Goal: Task Accomplishment & Management: Manage account settings

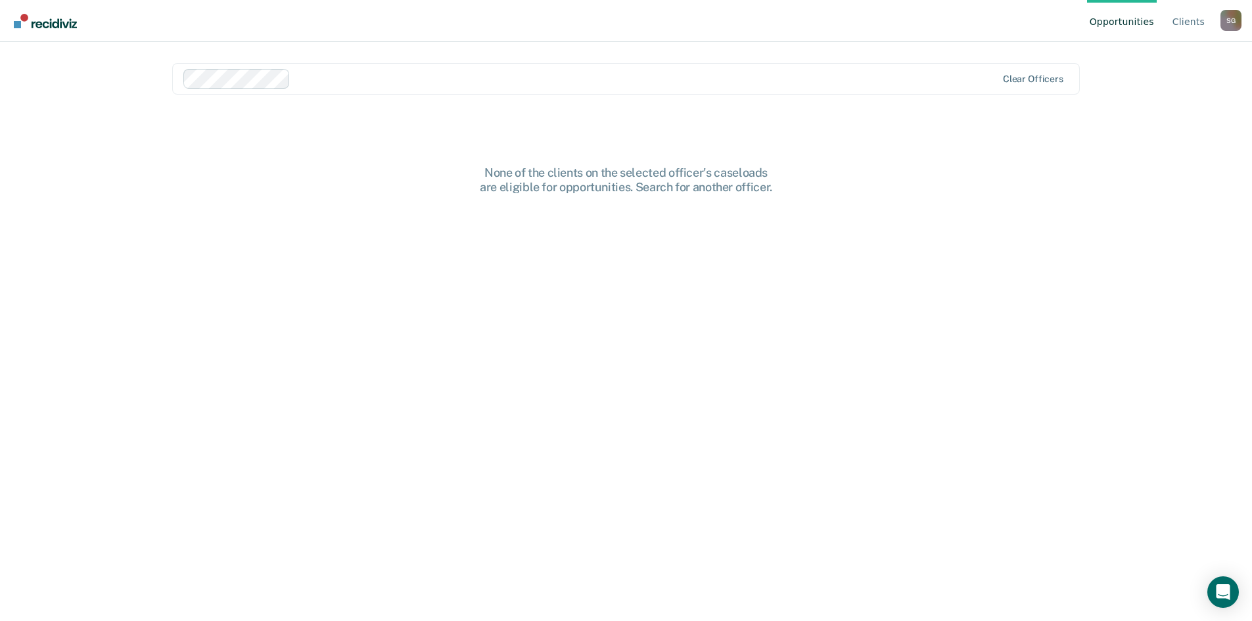
click at [61, 24] on img "Go to Recidiviz Home" at bounding box center [45, 21] width 63 height 14
click at [1194, 17] on link "Client s" at bounding box center [1188, 21] width 37 height 42
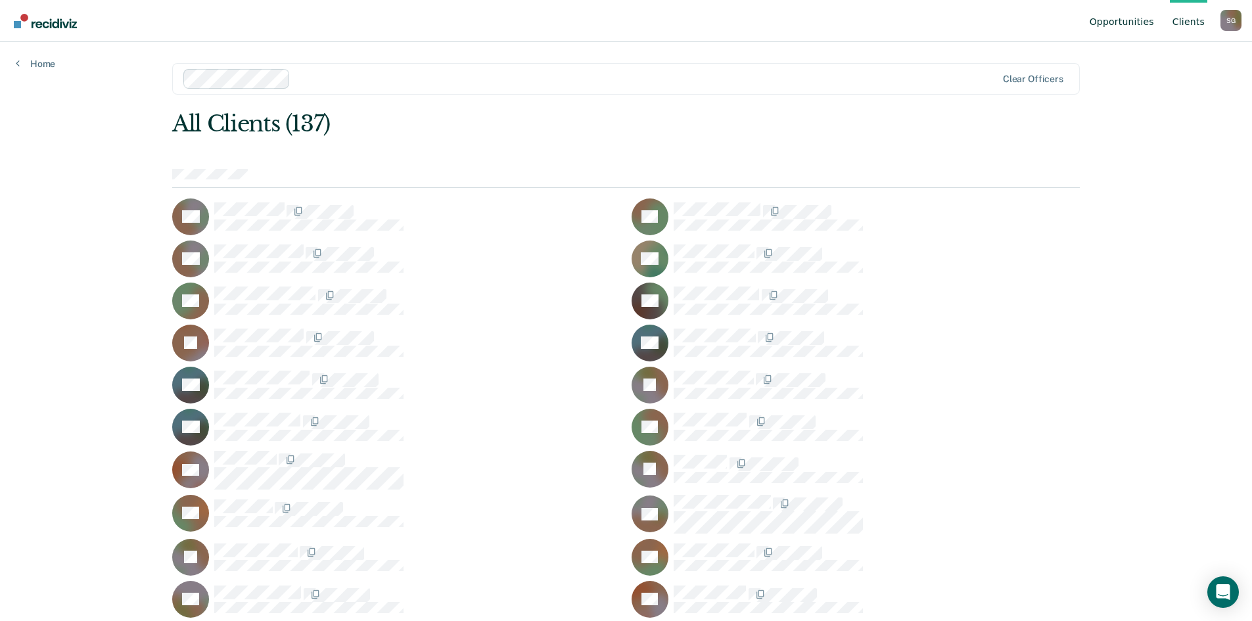
click at [1132, 20] on link "Opportunities" at bounding box center [1122, 21] width 70 height 42
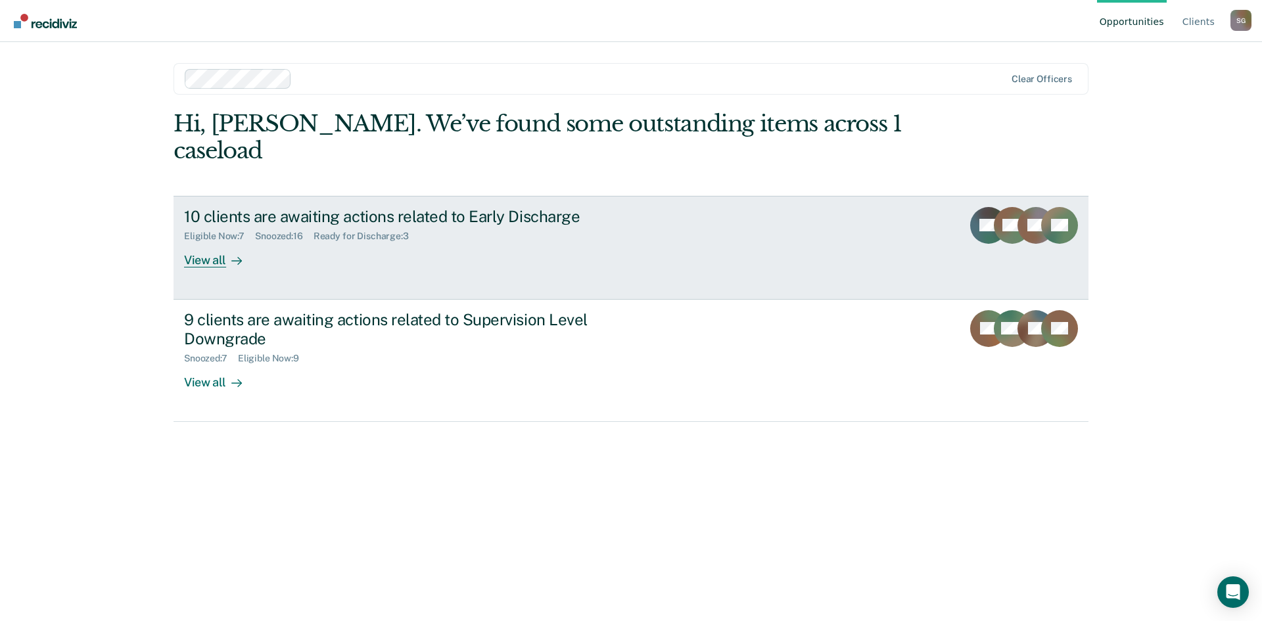
click at [406, 216] on div "10 clients are awaiting actions related to Early Discharge Eligible Now : 7 Sno…" at bounding box center [430, 237] width 493 height 60
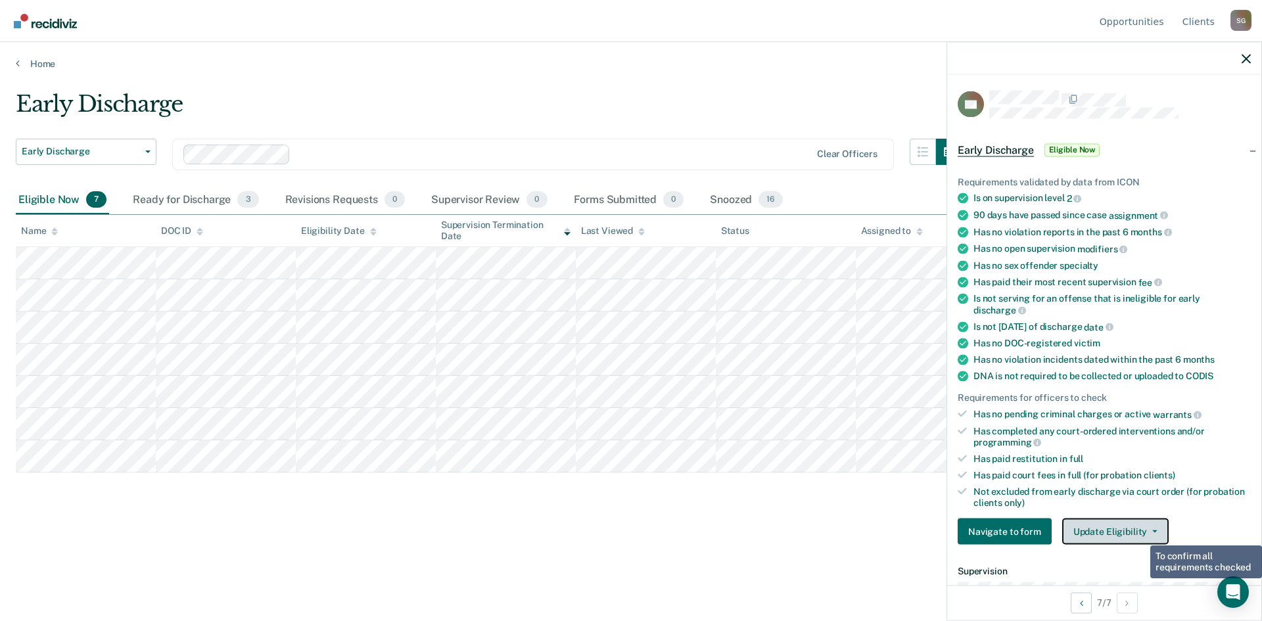
click at [1140, 529] on button "Update Eligibility" at bounding box center [1115, 532] width 107 height 26
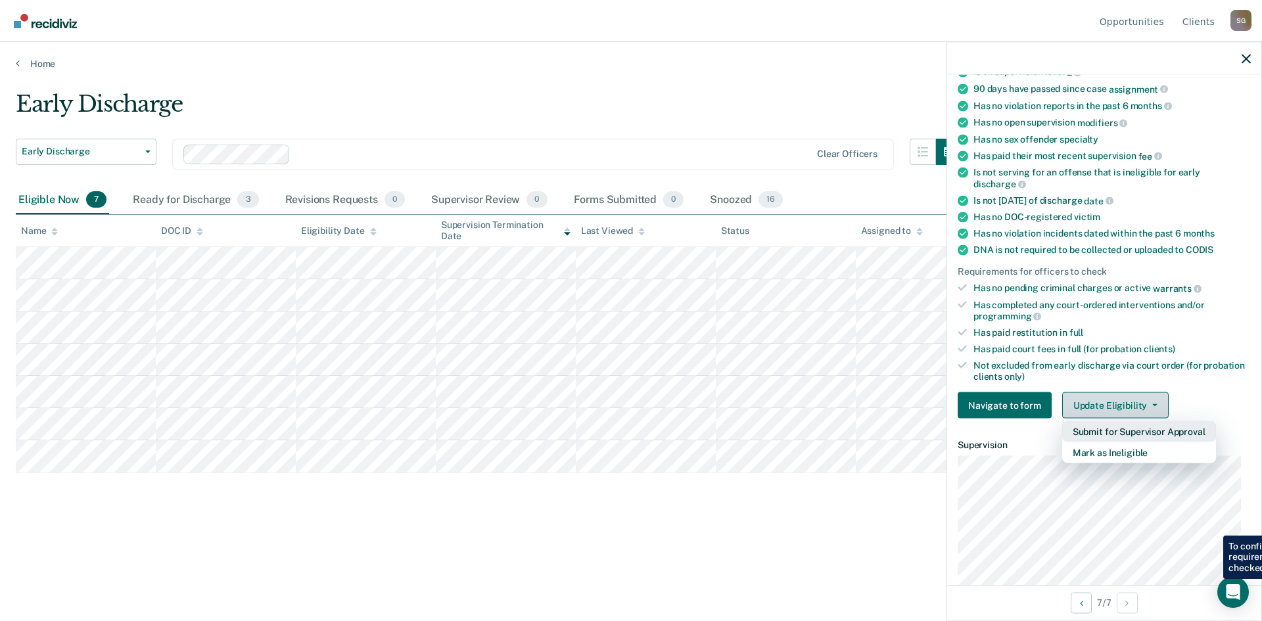
scroll to position [131, 0]
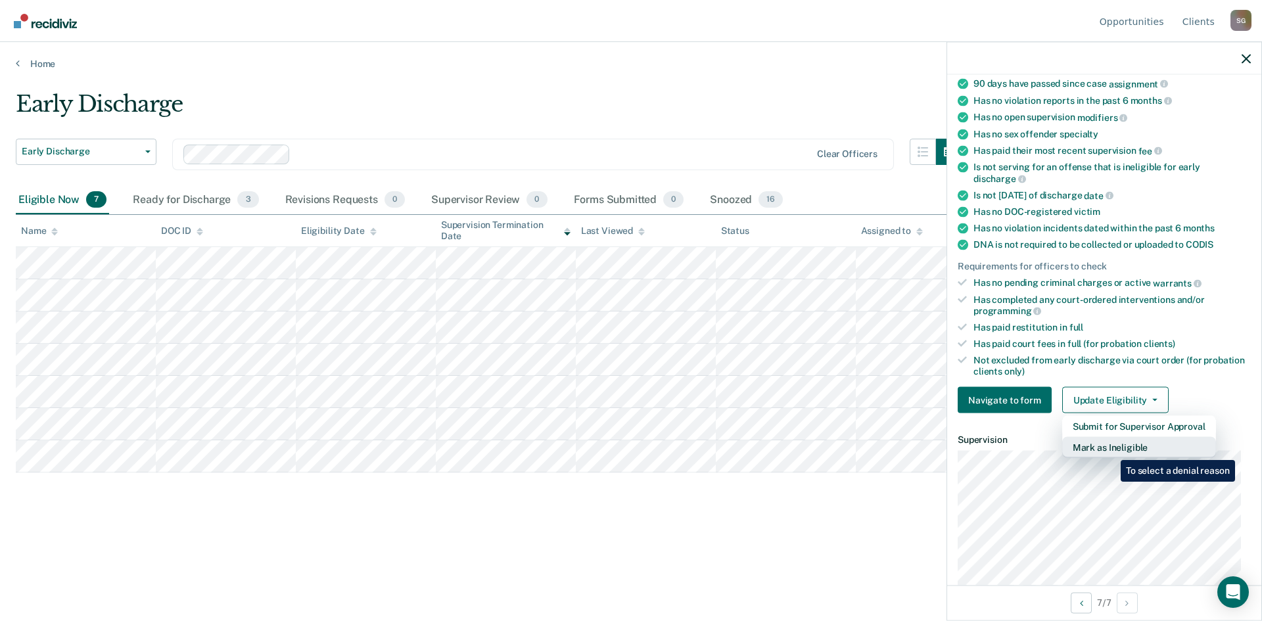
click at [1111, 450] on button "Mark as Ineligible" at bounding box center [1139, 447] width 154 height 21
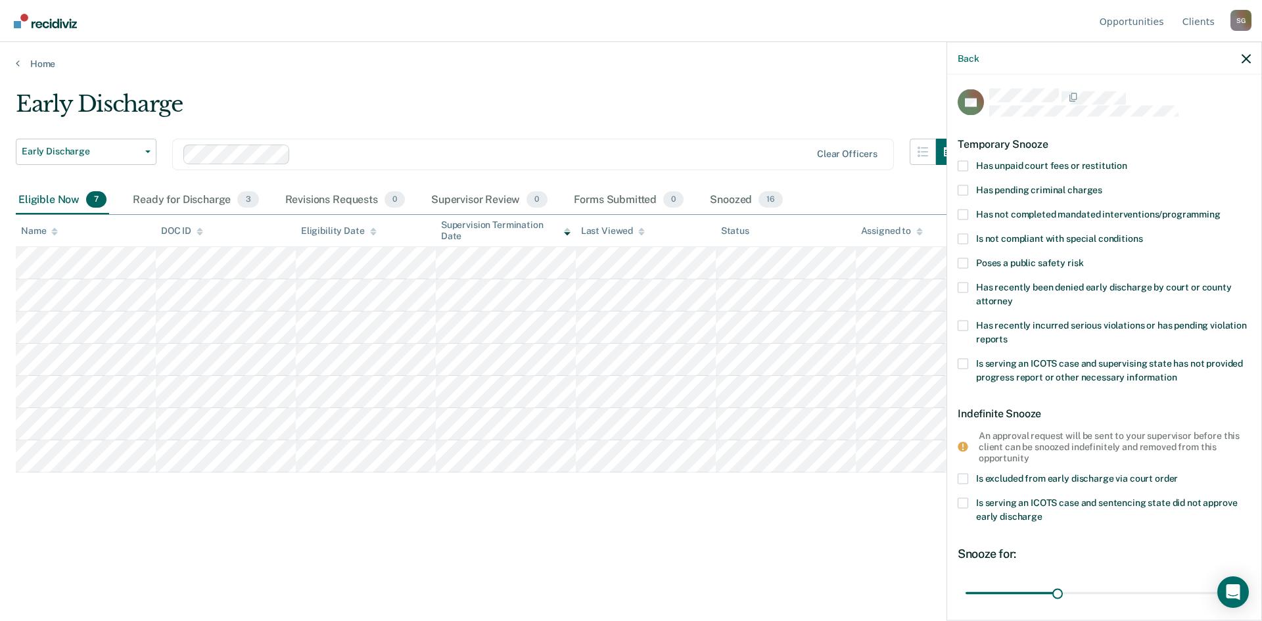
scroll to position [0, 0]
click at [961, 166] on span at bounding box center [963, 167] width 11 height 11
click at [1128, 162] on input "Has unpaid court fees or restitution" at bounding box center [1128, 162] width 0 height 0
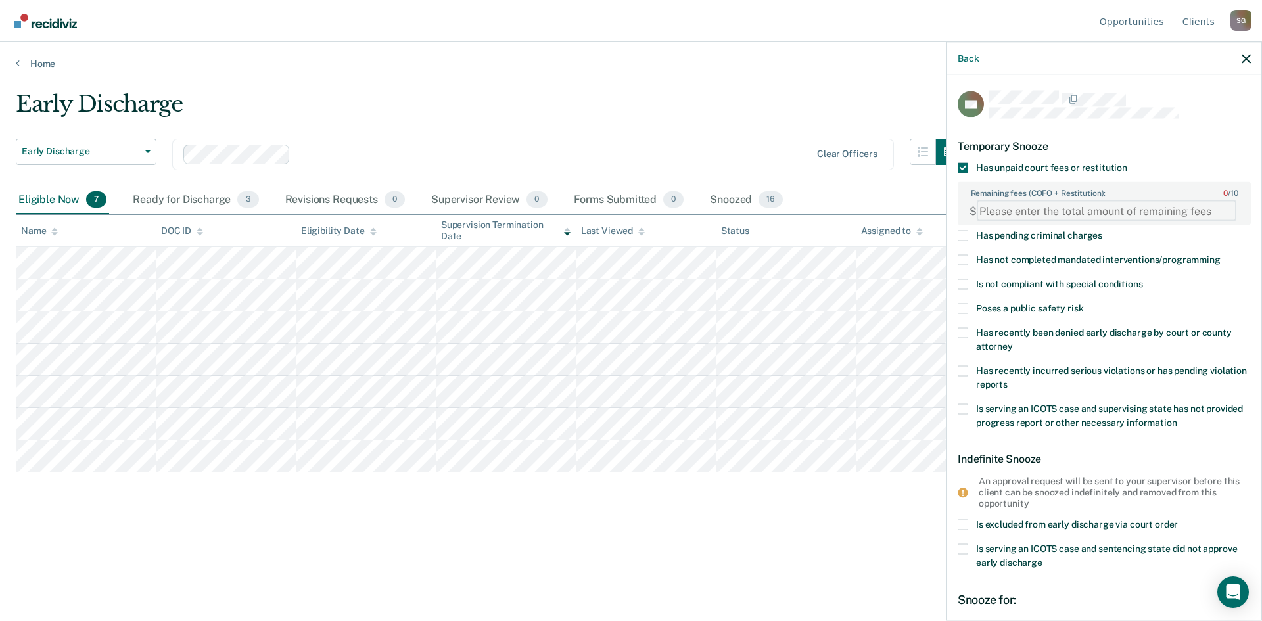
click at [995, 208] on FEESReasonInput "Remaining fees (COFO + Restitution): 0 / 10" at bounding box center [1107, 211] width 260 height 21
type FEESReasonInput "8455.95"
click at [963, 257] on span at bounding box center [963, 260] width 11 height 11
click at [1221, 255] on input "Has not completed mandated interventions/programming" at bounding box center [1221, 255] width 0 height 0
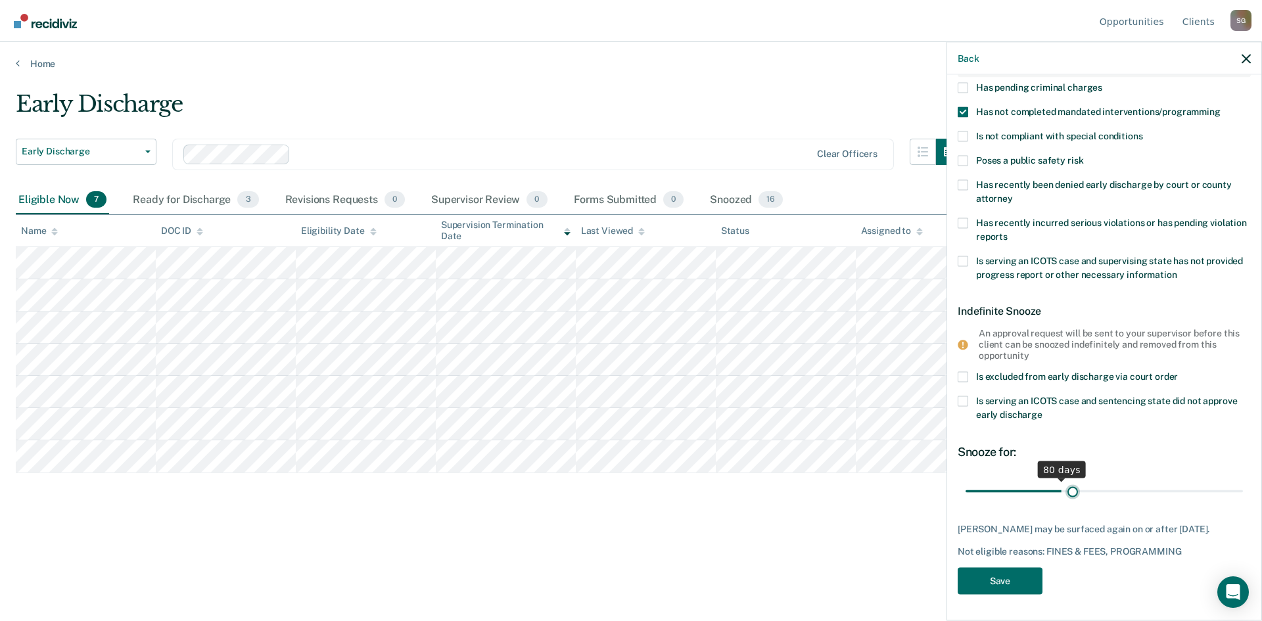
scroll to position [147, 0]
drag, startPoint x: 1005, startPoint y: 481, endPoint x: 1069, endPoint y: 479, distance: 64.4
type input "90"
click at [1069, 481] on input "range" at bounding box center [1104, 492] width 277 height 23
click at [985, 583] on button "Save" at bounding box center [1000, 582] width 85 height 27
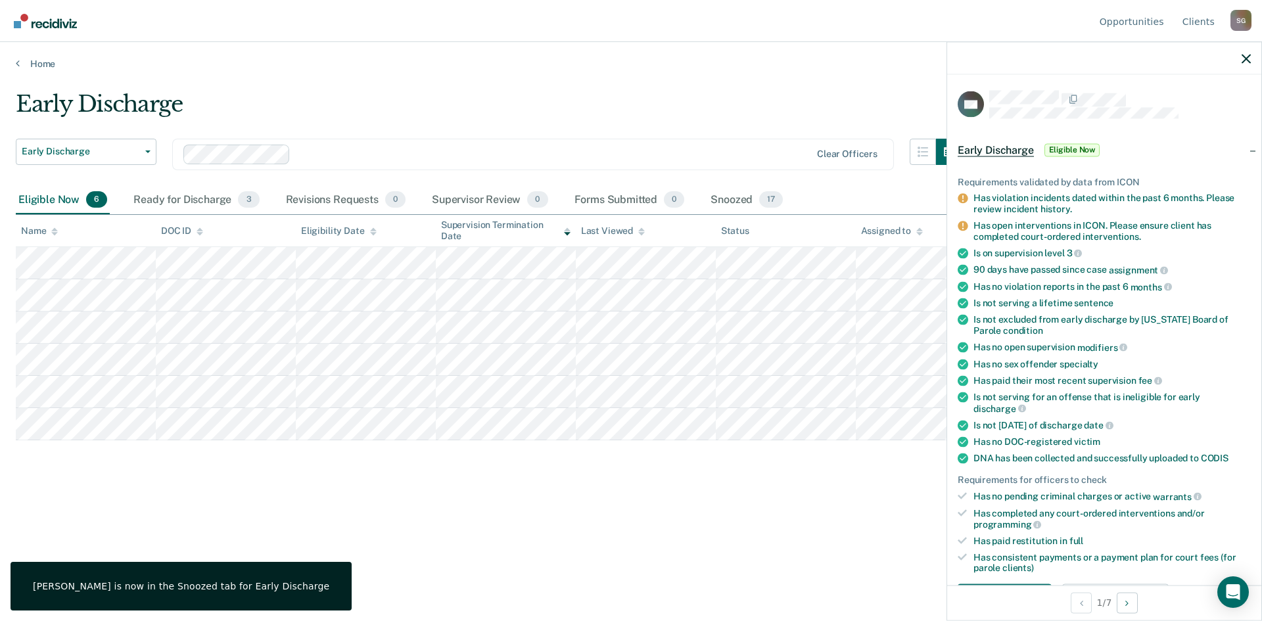
scroll to position [329, 0]
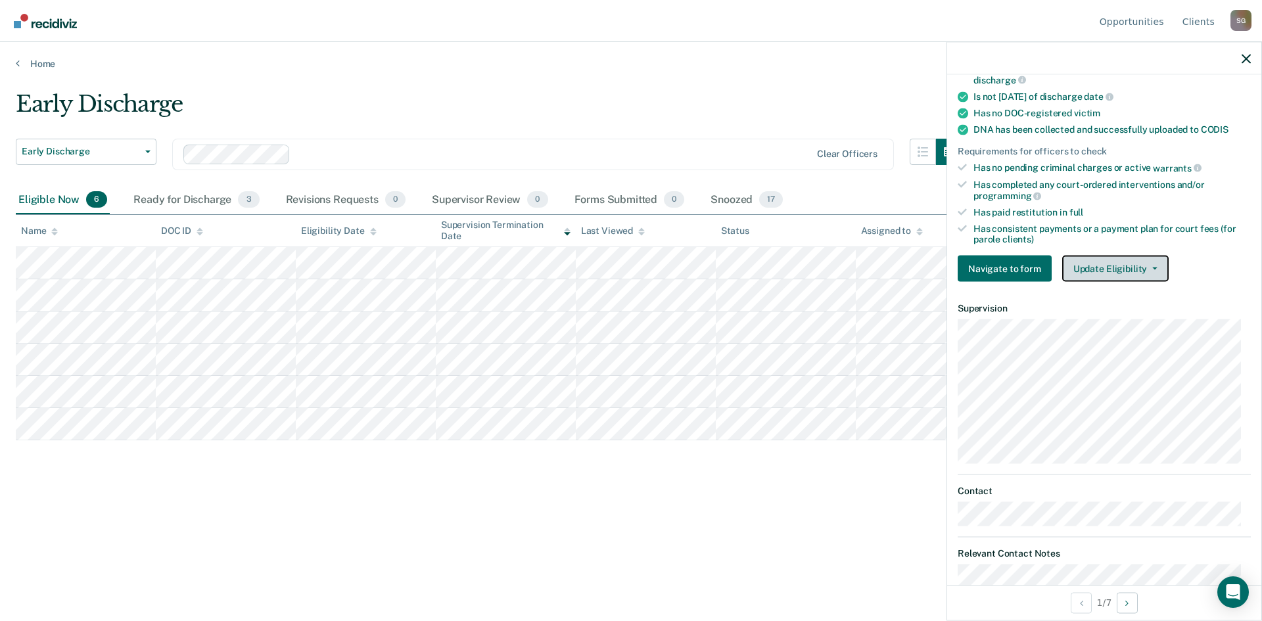
click at [1111, 266] on button "Update Eligibility" at bounding box center [1115, 269] width 107 height 26
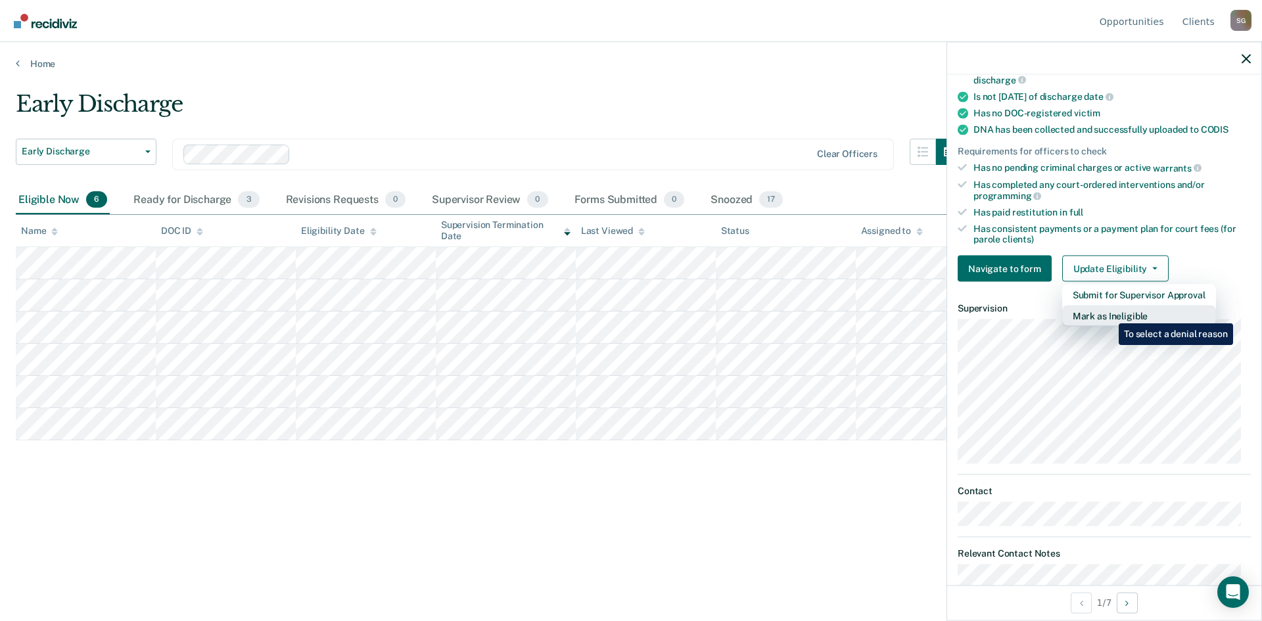
click at [1109, 314] on button "Mark as Ineligible" at bounding box center [1139, 316] width 154 height 21
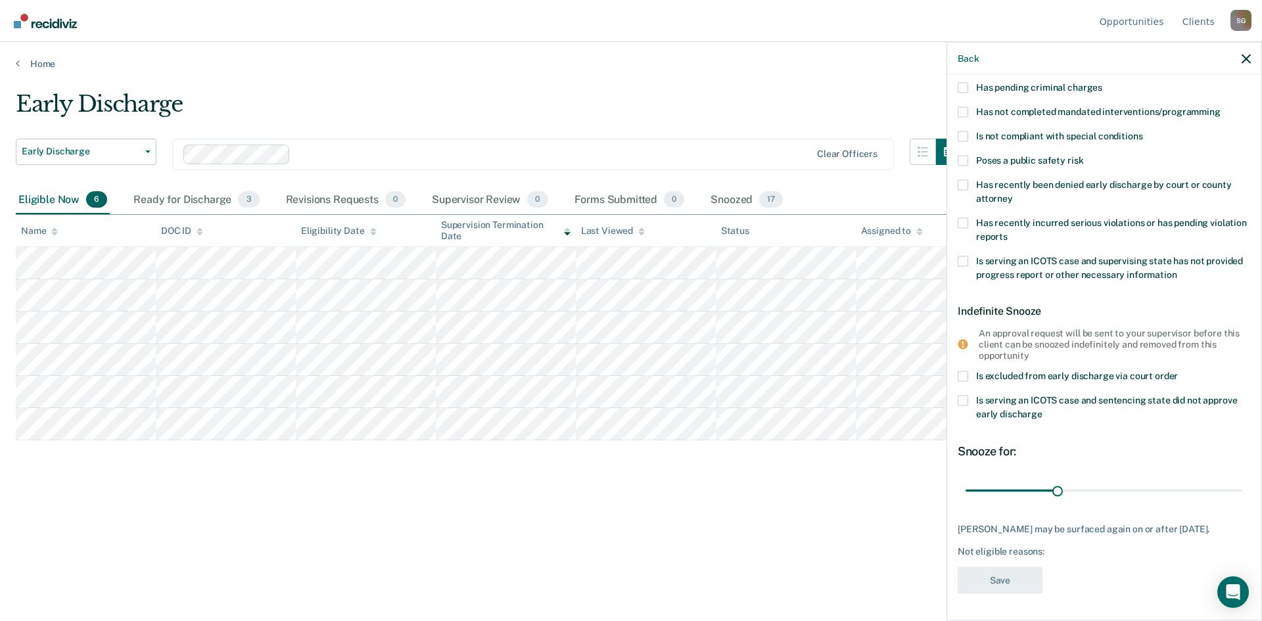
scroll to position [0, 0]
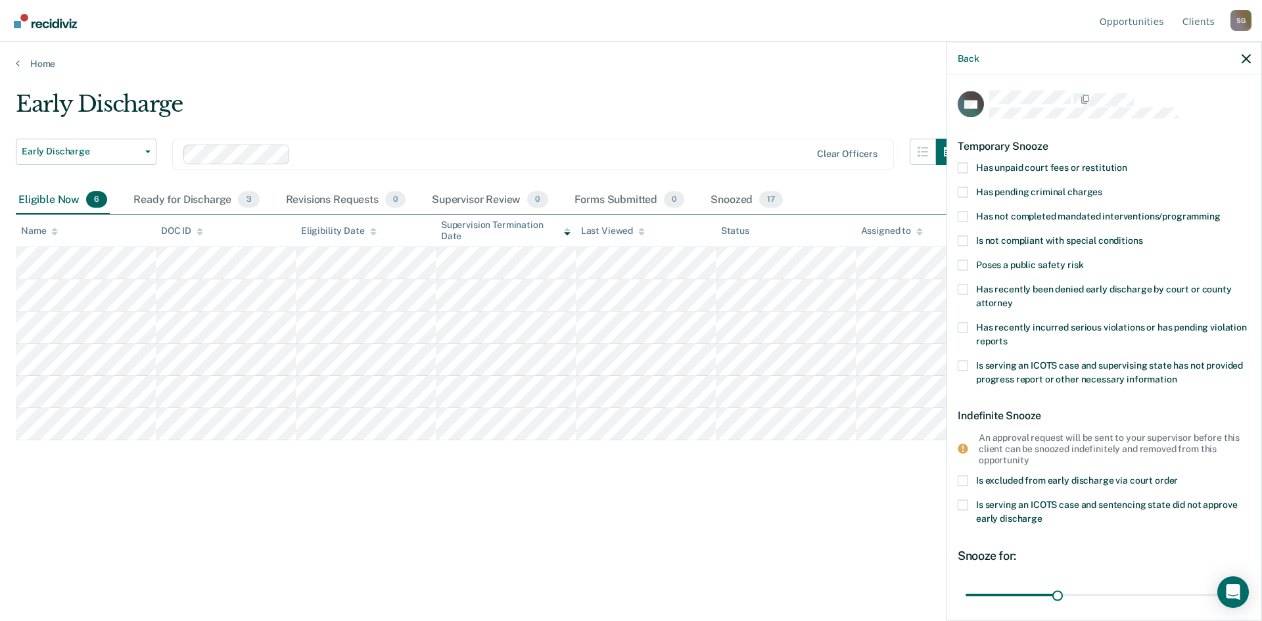
click at [960, 212] on span at bounding box center [963, 216] width 11 height 11
click at [1221, 211] on input "Has not completed mandated interventions/programming" at bounding box center [1221, 211] width 0 height 0
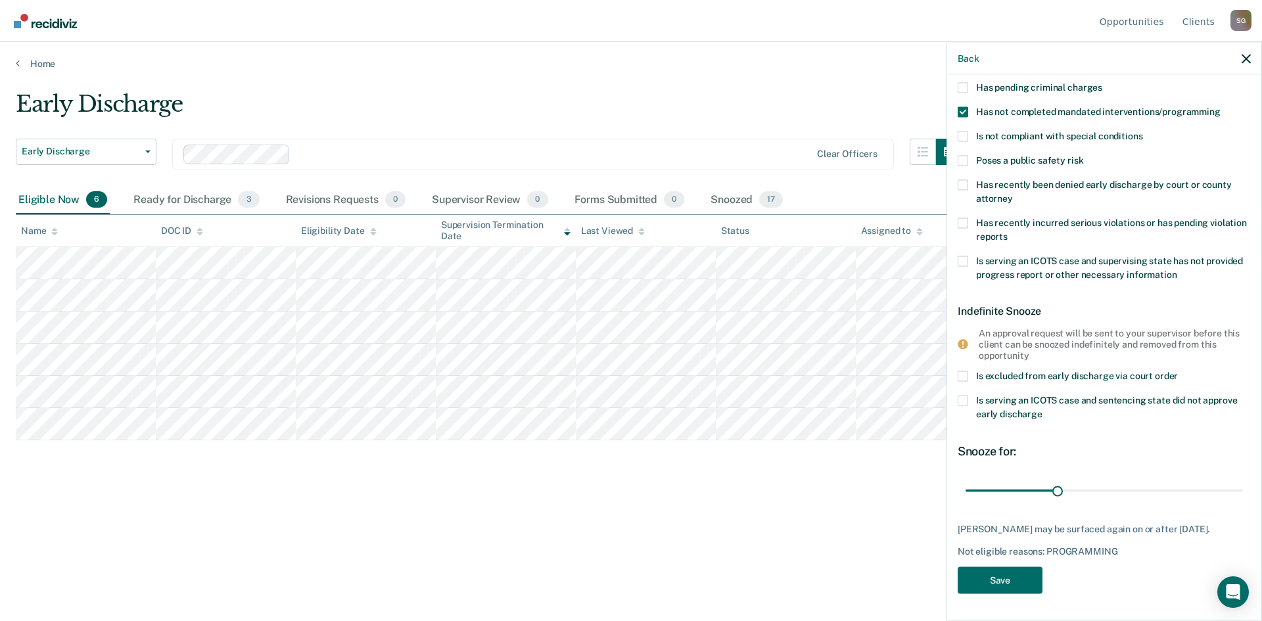
scroll to position [114, 0]
click at [1007, 574] on button "Save" at bounding box center [1000, 580] width 85 height 27
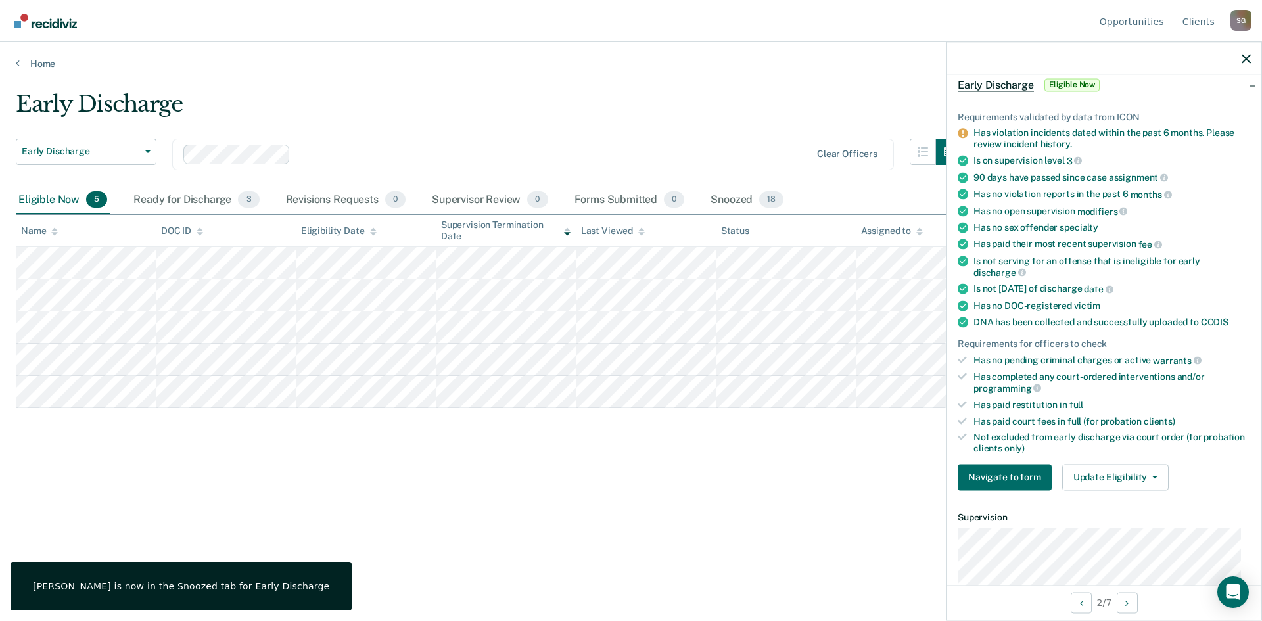
scroll to position [0, 0]
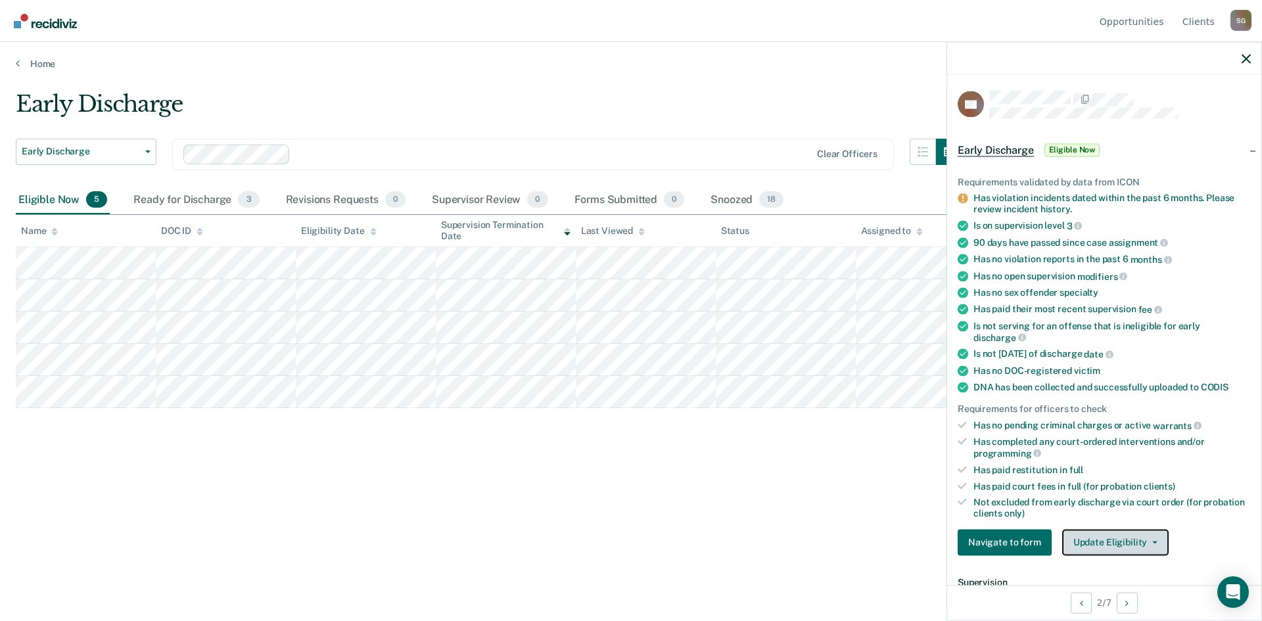
click at [1153, 541] on icon "button" at bounding box center [1155, 542] width 5 height 3
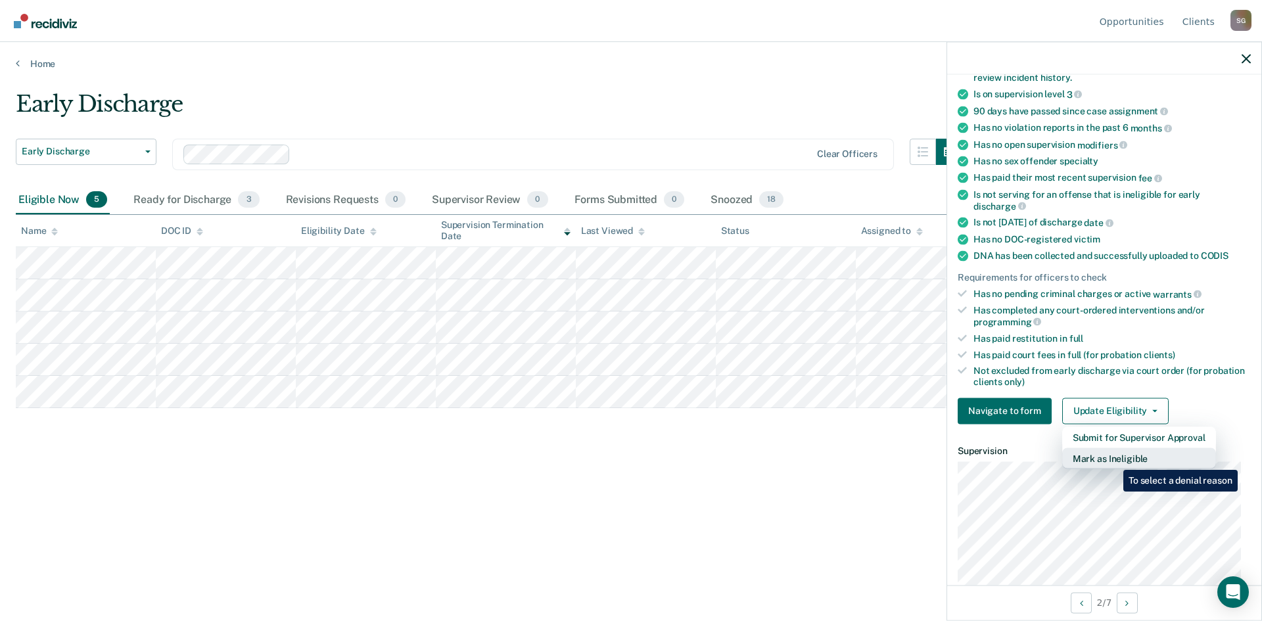
click at [1114, 460] on button "Mark as Ineligible" at bounding box center [1139, 458] width 154 height 21
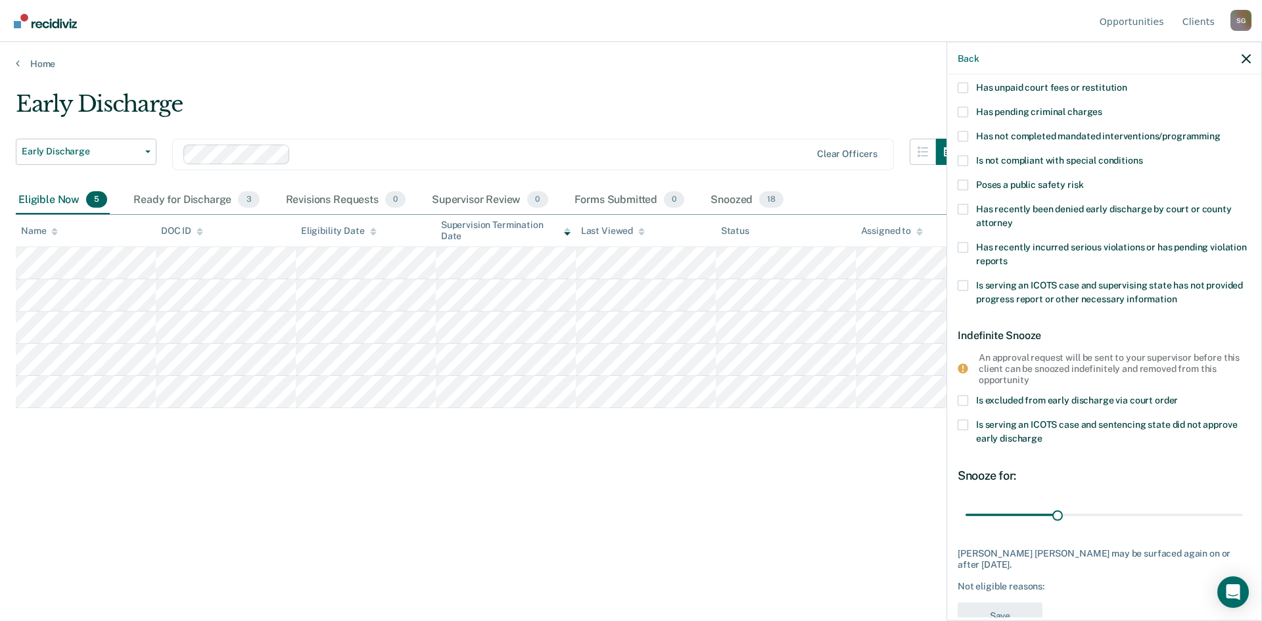
scroll to position [48, 0]
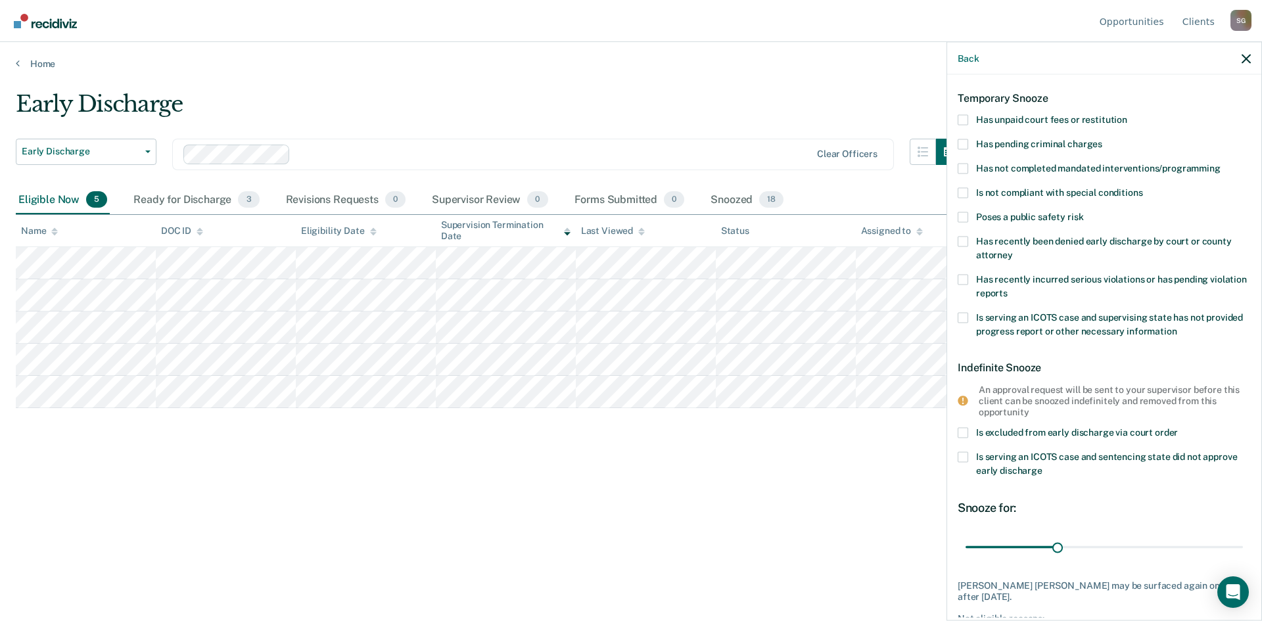
click at [964, 276] on span at bounding box center [963, 279] width 11 height 11
click at [1008, 288] on input "Has recently incurred serious violations or has pending violation reports" at bounding box center [1008, 288] width 0 height 0
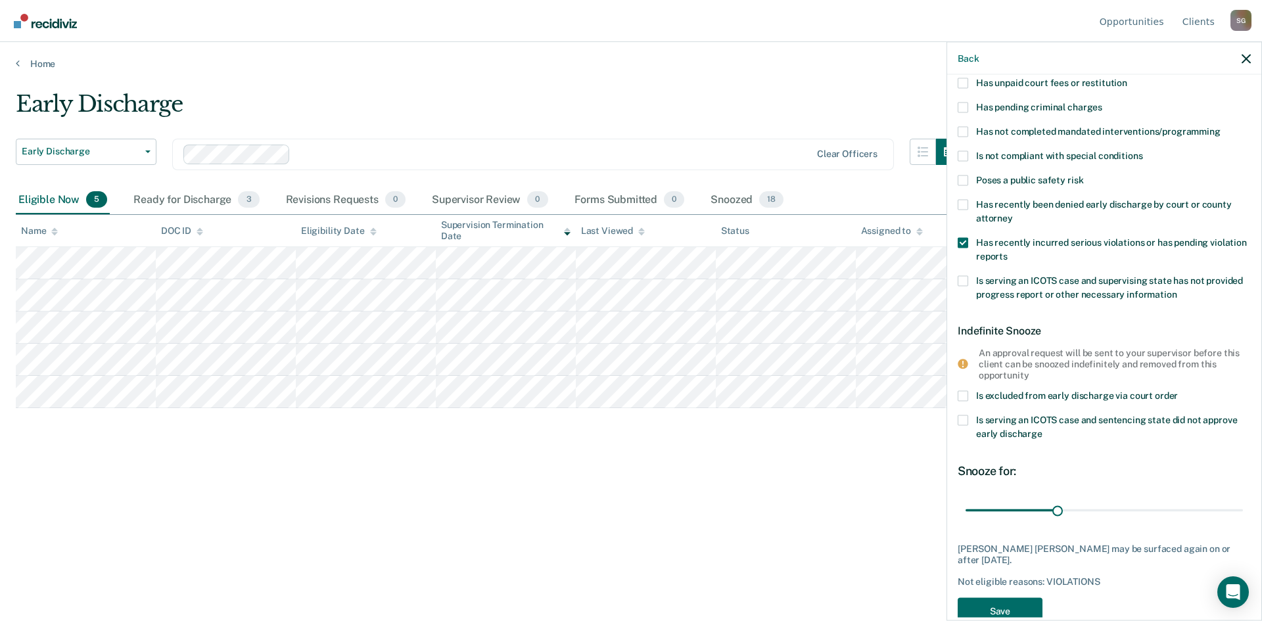
scroll to position [114, 0]
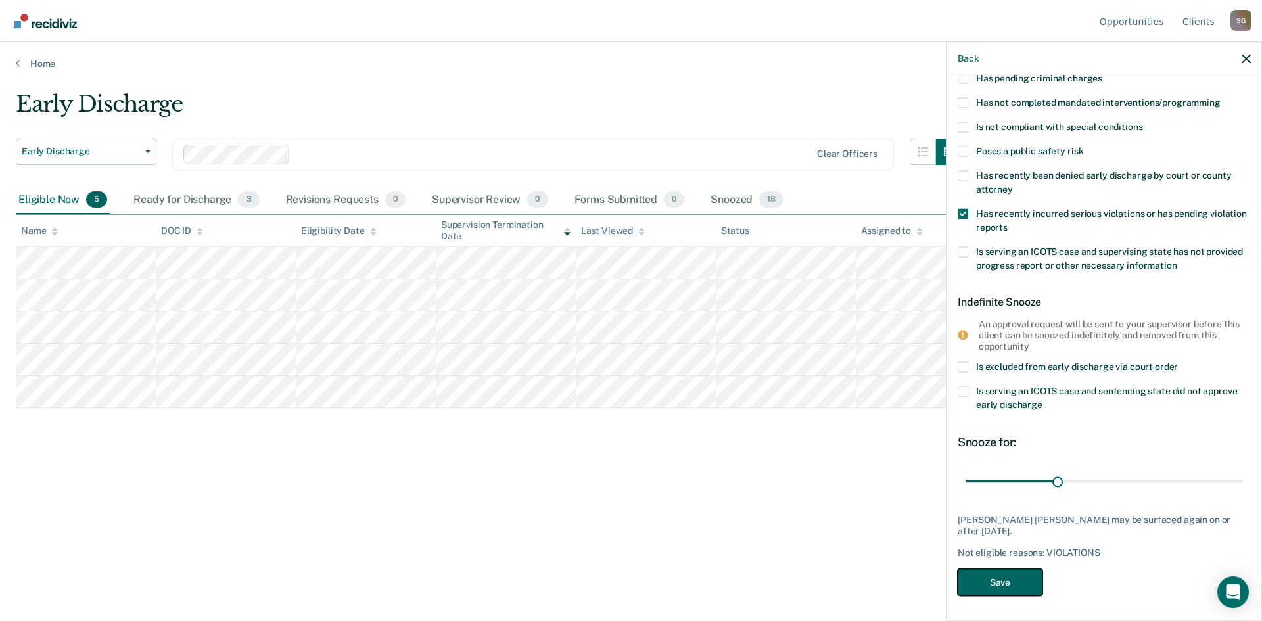
click at [1005, 583] on button "Save" at bounding box center [1000, 582] width 85 height 27
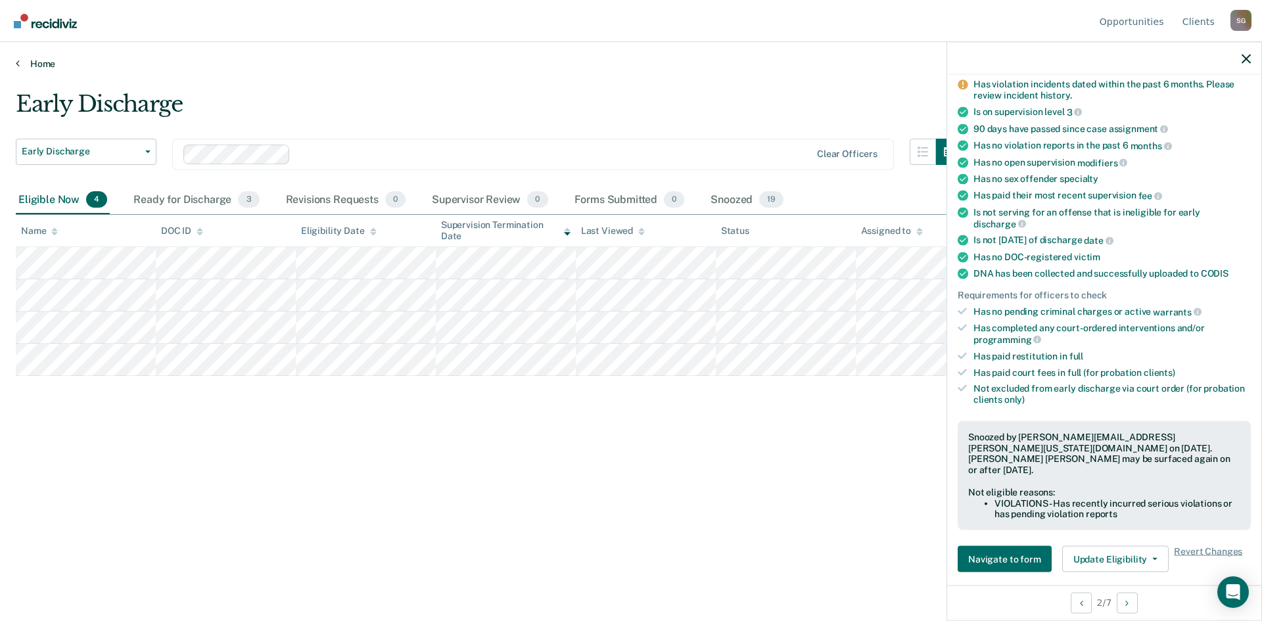
click at [43, 66] on link "Home" at bounding box center [631, 64] width 1231 height 12
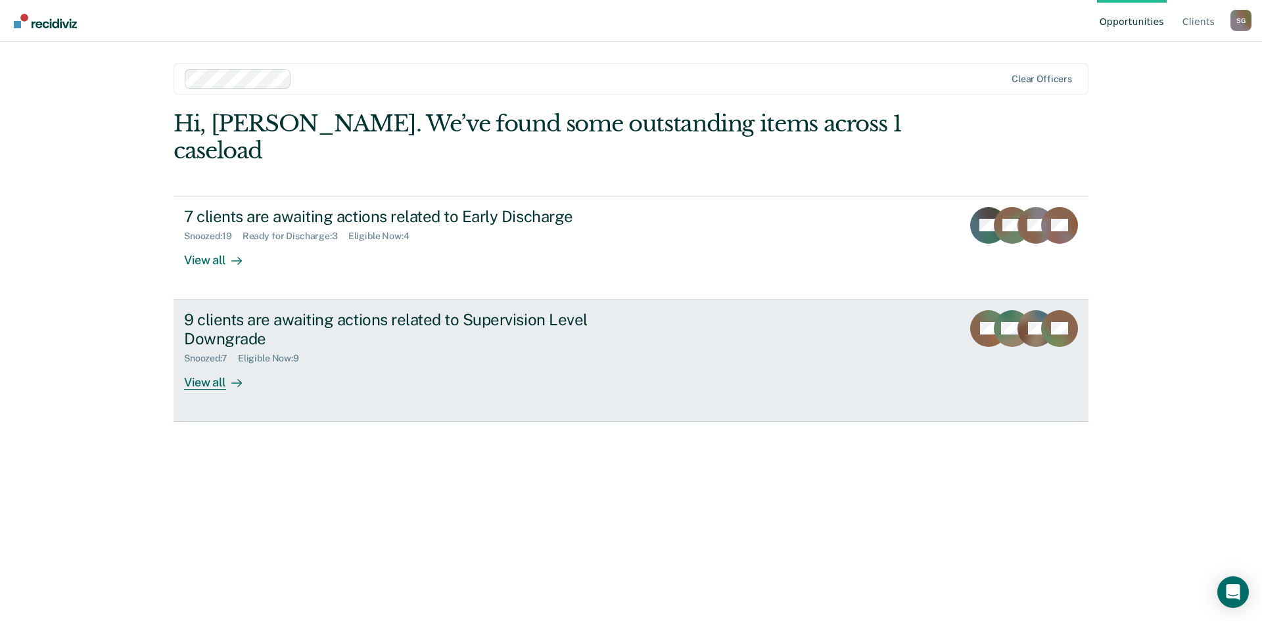
click at [335, 310] on div "9 clients are awaiting actions related to Supervision Level Downgrade" at bounding box center [415, 329] width 462 height 38
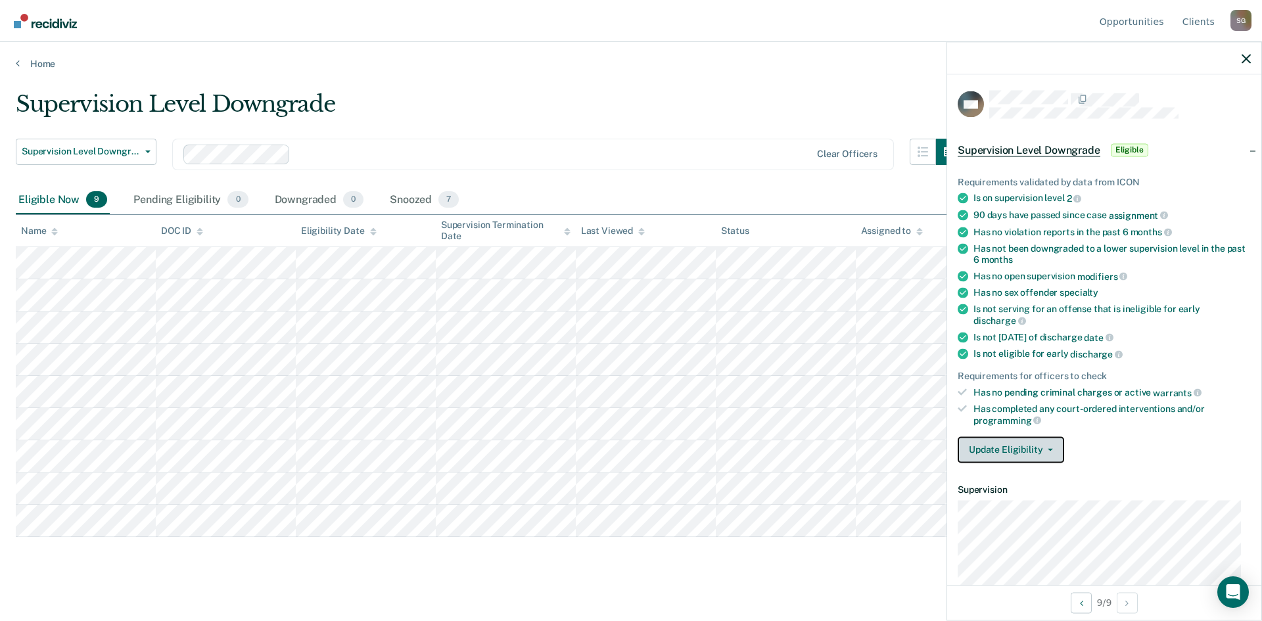
click at [1043, 448] on span "button" at bounding box center [1048, 449] width 11 height 3
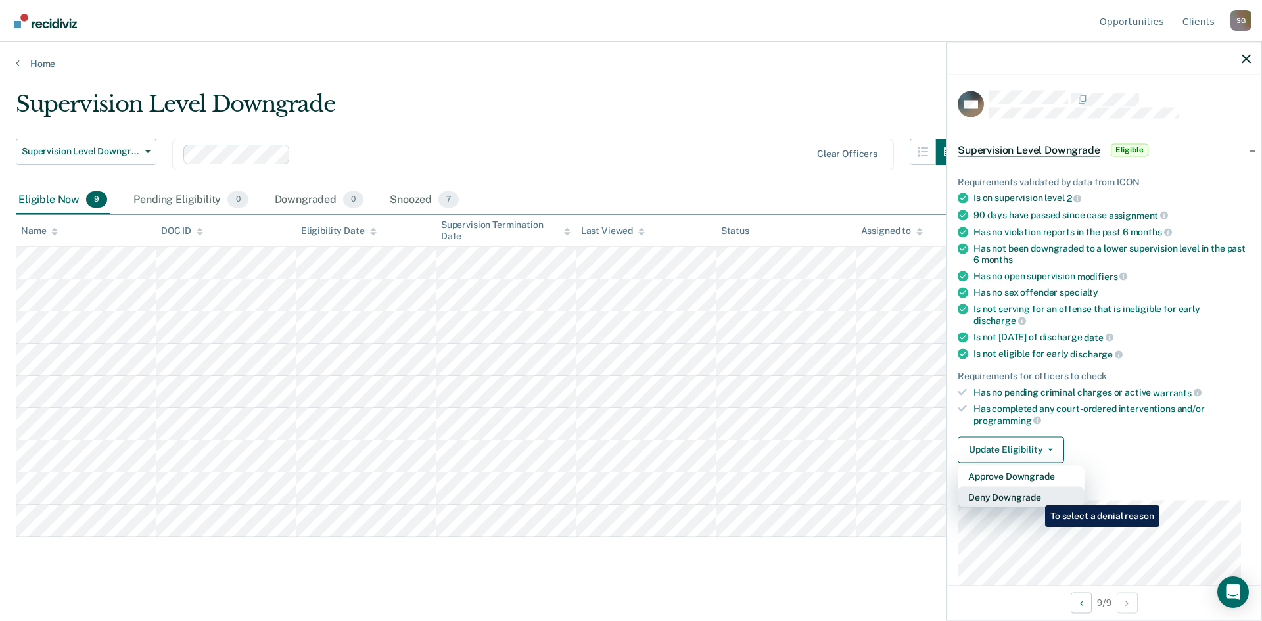
click at [1036, 496] on button "Deny Downgrade" at bounding box center [1021, 497] width 127 height 21
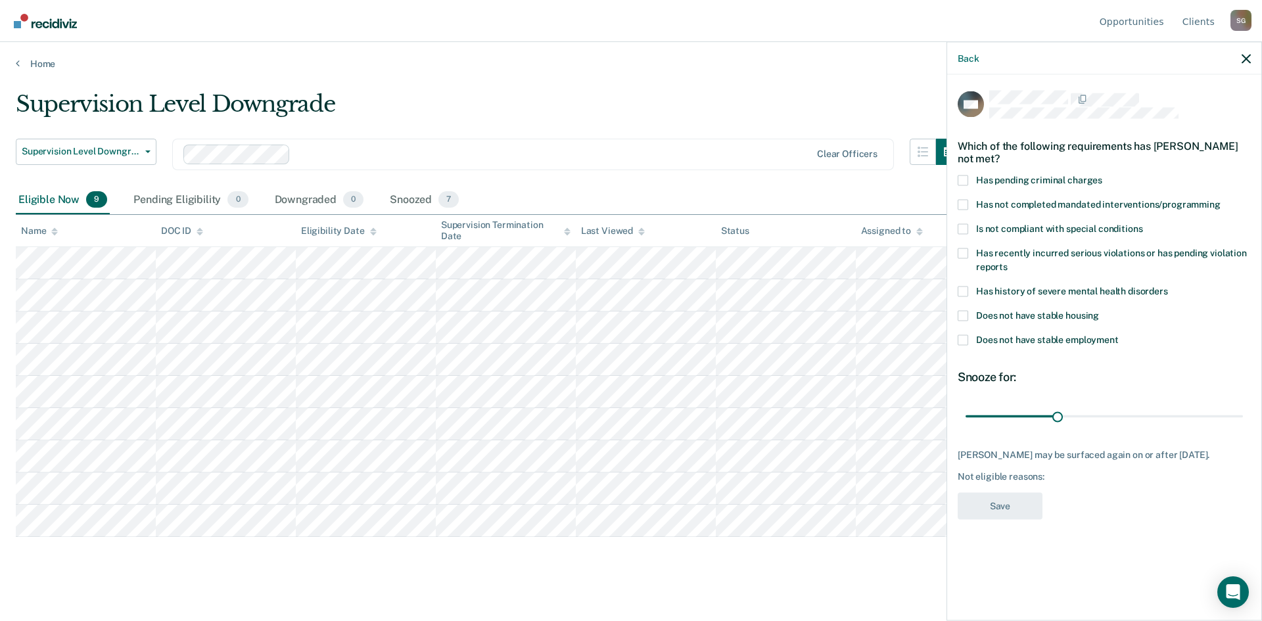
click at [961, 226] on span at bounding box center [963, 229] width 11 height 11
click at [1143, 224] on input "Is not compliant with special conditions" at bounding box center [1143, 224] width 0 height 0
click at [969, 514] on button "Save" at bounding box center [1000, 505] width 85 height 27
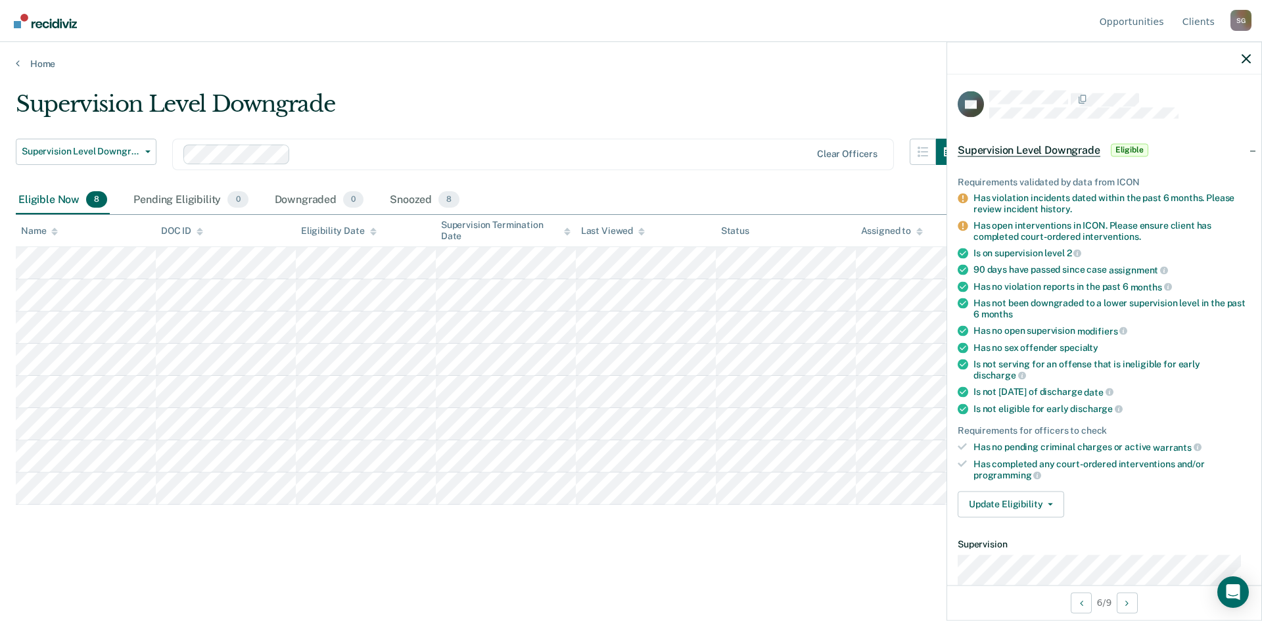
click at [417, 551] on div "Supervision Level Downgrade Supervision Level Downgrade Early Discharge Supervi…" at bounding box center [631, 328] width 1231 height 474
